Goal: Information Seeking & Learning: Learn about a topic

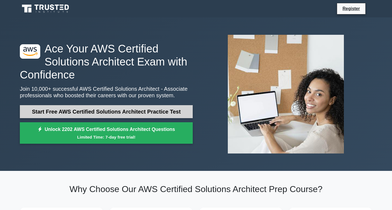
click at [100, 113] on link "Start Free AWS Certified Solutions Architect Practice Test" at bounding box center [106, 111] width 173 height 13
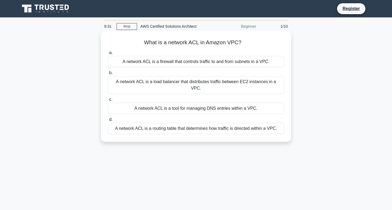
click at [139, 103] on div "A network ACL is a tool for managing DNS entries within a VPC." at bounding box center [196, 108] width 176 height 11
click at [108, 99] on input "c. A network ACL is a tool for managing DNS entries within a VPC." at bounding box center [108, 100] width 0 height 4
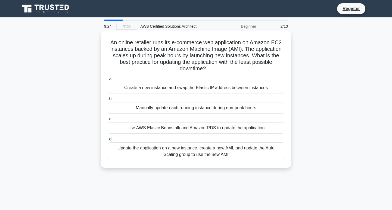
click at [139, 103] on div "Manually update each running instance during non-peak hours" at bounding box center [196, 107] width 176 height 11
click at [108, 101] on input "b. Manually update each running instance during non-peak hours" at bounding box center [108, 99] width 0 height 4
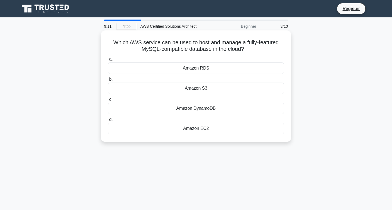
click at [196, 90] on div "Amazon S3" at bounding box center [196, 88] width 176 height 11
click at [108, 81] on input "b. Amazon S3" at bounding box center [108, 80] width 0 height 4
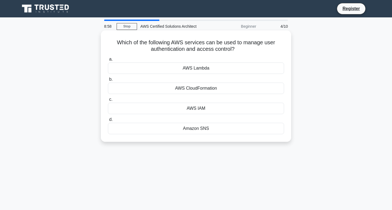
click at [198, 110] on div "AWS IAM" at bounding box center [196, 108] width 176 height 11
click at [108, 101] on input "c. AWS IAM" at bounding box center [108, 100] width 0 height 4
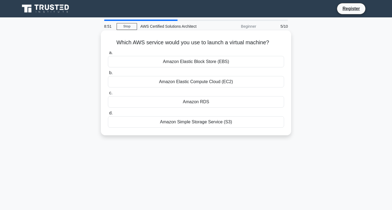
click at [196, 85] on div "Amazon Elastic Compute Cloud (EC2)" at bounding box center [196, 81] width 176 height 11
click at [108, 75] on input "b. Amazon Elastic Compute Cloud (EC2)" at bounding box center [108, 73] width 0 height 4
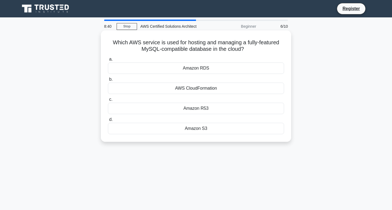
click at [210, 129] on div "Amazon S3" at bounding box center [196, 128] width 176 height 11
click at [108, 121] on input "d. Amazon S3" at bounding box center [108, 120] width 0 height 4
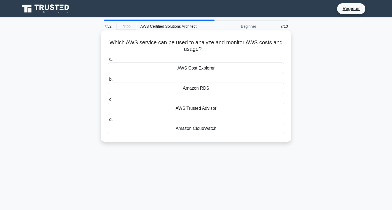
click at [201, 72] on div "AWS Cost Explorer" at bounding box center [196, 67] width 176 height 11
click at [108, 61] on input "a. AWS Cost Explorer" at bounding box center [108, 60] width 0 height 4
click at [205, 129] on div "AWS Elastic Beanstalk" at bounding box center [196, 128] width 176 height 11
click at [108, 121] on input "d. AWS Elastic Beanstalk" at bounding box center [108, 120] width 0 height 4
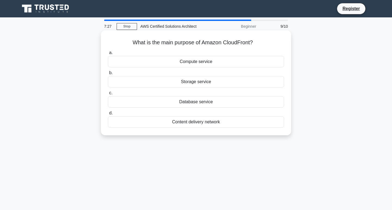
click at [209, 121] on div "Content delivery network" at bounding box center [196, 121] width 176 height 11
click at [108, 115] on input "d. Content delivery network" at bounding box center [108, 113] width 0 height 4
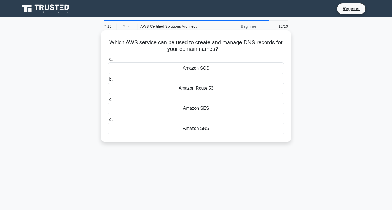
click at [206, 70] on div "Amazon SQS" at bounding box center [196, 67] width 176 height 11
click at [108, 61] on input "a. Amazon SQS" at bounding box center [108, 60] width 0 height 4
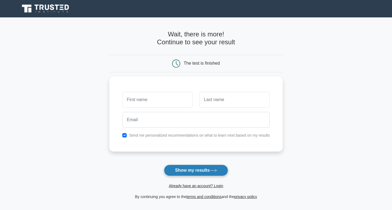
click at [204, 167] on button "Show my results" at bounding box center [196, 170] width 64 height 11
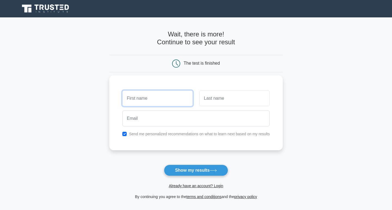
click at [171, 102] on input "text" at bounding box center [157, 98] width 70 height 16
type input "Nugusa"
click at [210, 98] on input "text" at bounding box center [234, 98] width 70 height 16
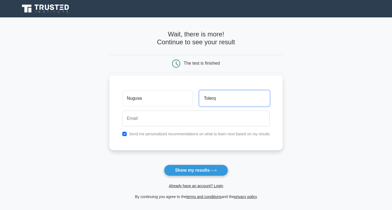
type input "Tolerq"
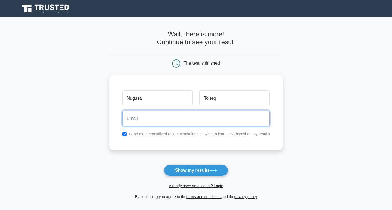
click at [170, 117] on input "email" at bounding box center [196, 119] width 148 height 16
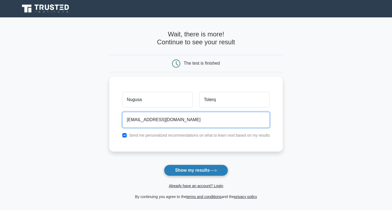
type input "nugusazeleke@gmail.com"
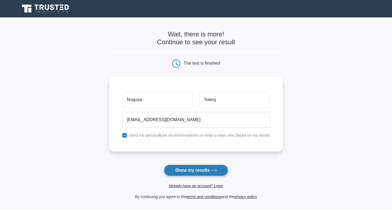
click at [191, 169] on button "Show my results" at bounding box center [196, 170] width 64 height 11
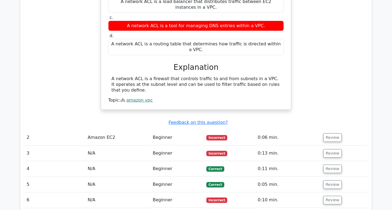
scroll to position [480, 0]
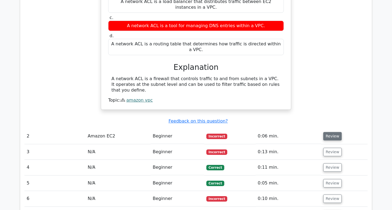
click at [331, 132] on button "Review" at bounding box center [332, 136] width 18 height 8
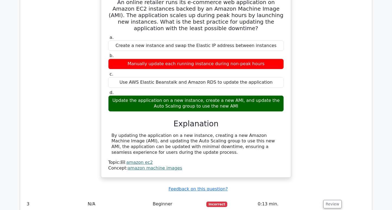
scroll to position [650, 0]
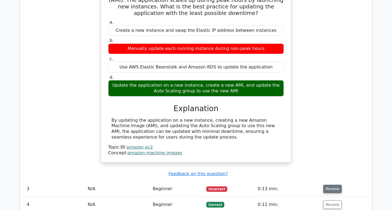
click at [328, 185] on button "Review" at bounding box center [332, 189] width 18 height 8
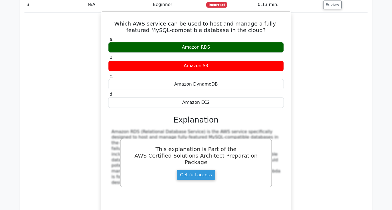
scroll to position [848, 0]
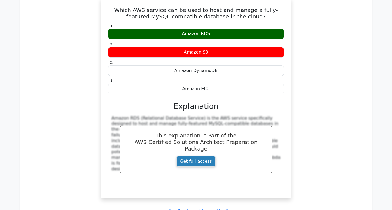
click at [199, 156] on link "Get full access" at bounding box center [195, 161] width 39 height 10
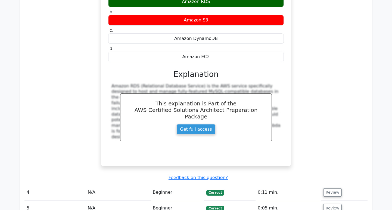
scroll to position [904, 0]
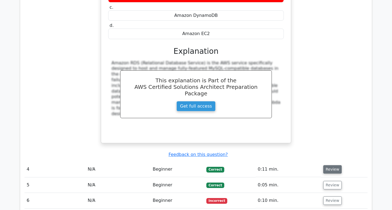
click at [328, 165] on button "Review" at bounding box center [332, 169] width 18 height 8
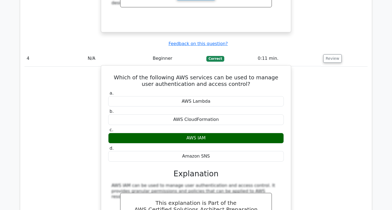
scroll to position [1045, 0]
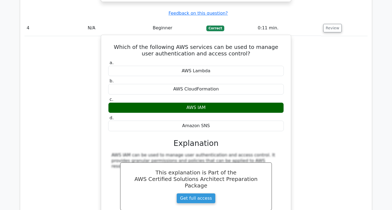
click at [280, 152] on div "AWS IAM can be used to manage user authentication and access control. It provid…" at bounding box center [195, 160] width 169 height 17
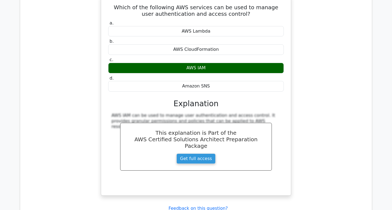
scroll to position [1130, 0]
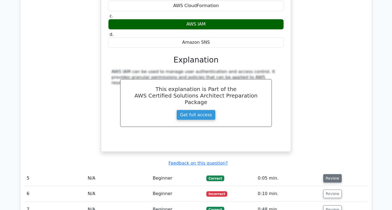
click at [325, 174] on button "Review" at bounding box center [332, 178] width 18 height 8
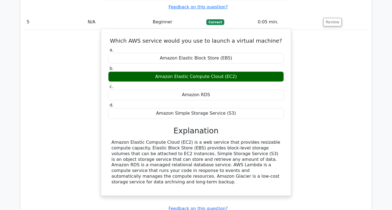
scroll to position [1300, 0]
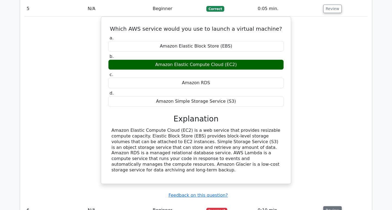
click at [331, 206] on button "Review" at bounding box center [332, 210] width 18 height 8
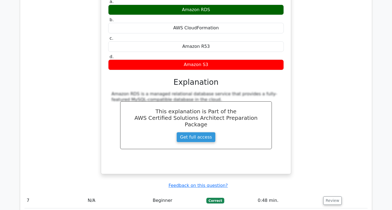
scroll to position [1554, 0]
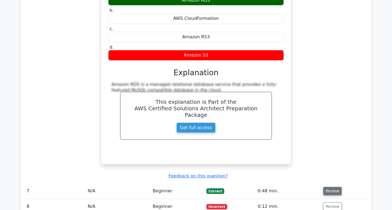
click at [327, 187] on button "Review" at bounding box center [332, 191] width 18 height 8
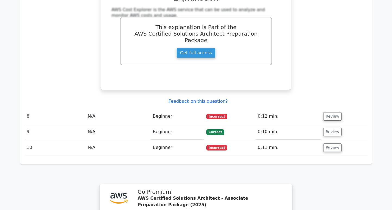
scroll to position [1837, 0]
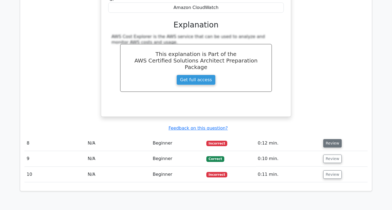
click at [328, 139] on button "Review" at bounding box center [332, 143] width 18 height 8
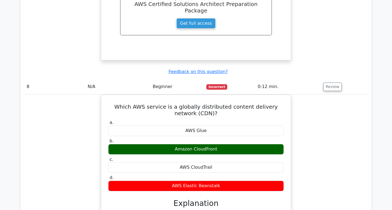
scroll to position [1921, 0]
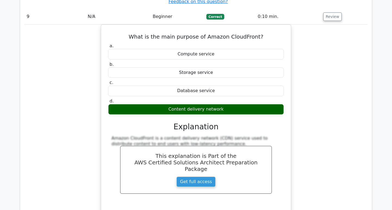
scroll to position [2176, 0]
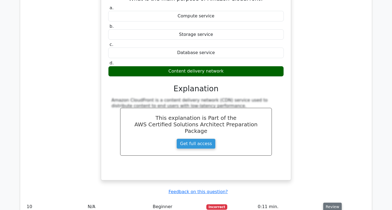
click at [324, 203] on button "Review" at bounding box center [332, 207] width 18 height 8
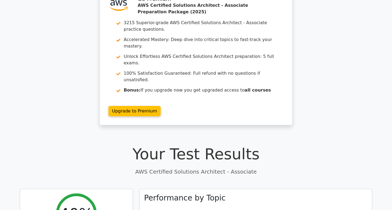
scroll to position [0, 0]
